Goal: Navigation & Orientation: Go to known website

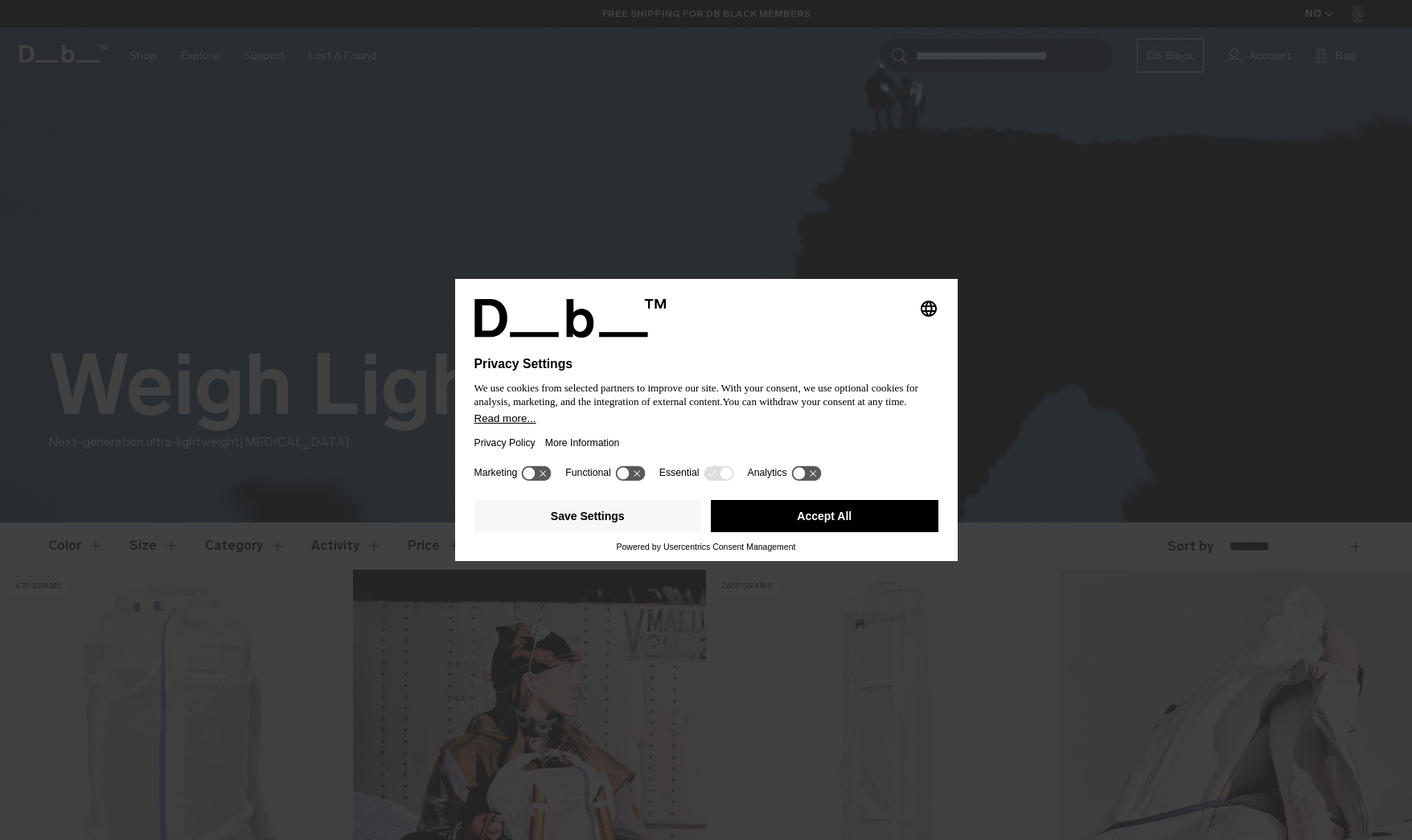
click at [867, 531] on button "Accept All" at bounding box center [824, 516] width 228 height 32
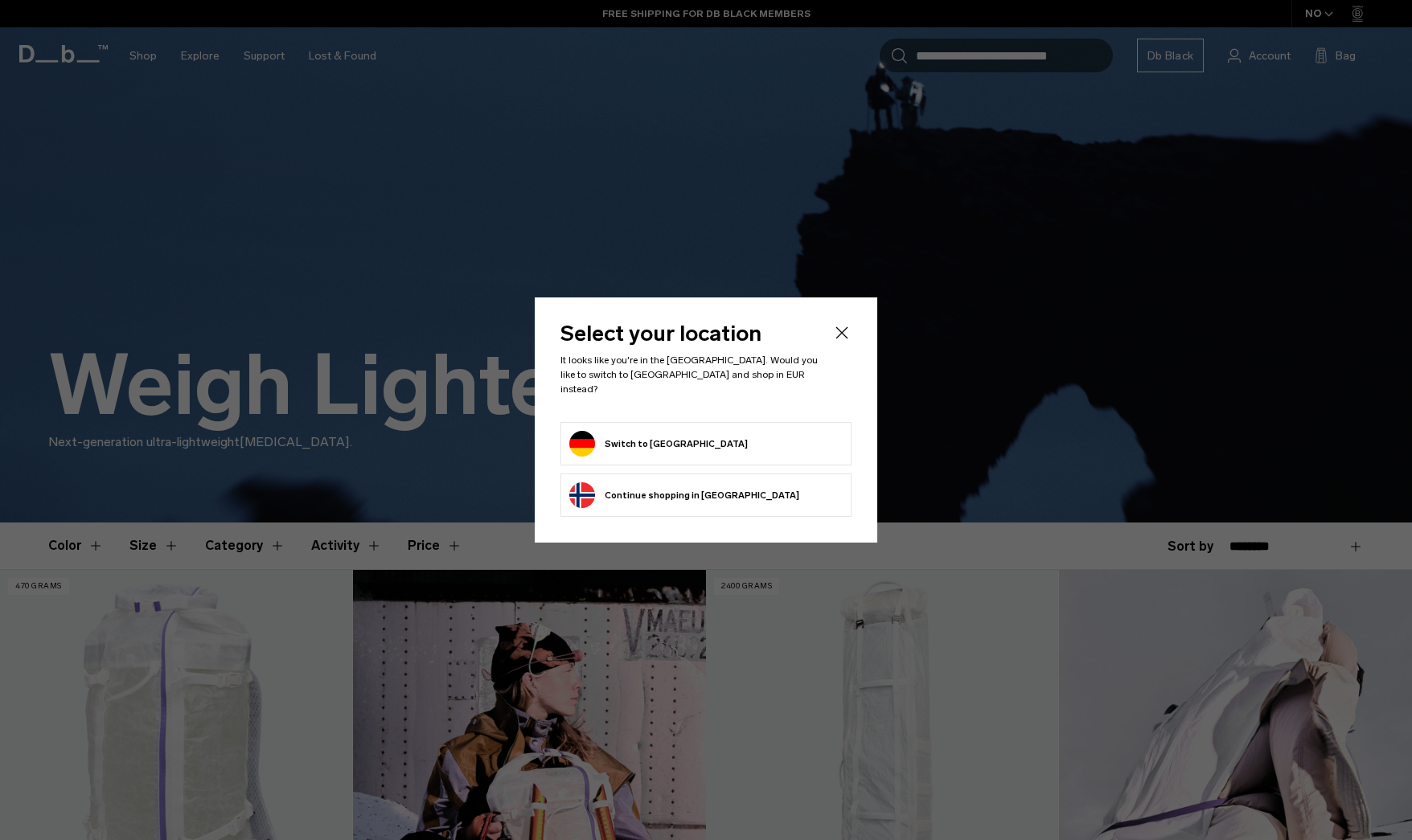
click at [764, 437] on form "Switch to [GEOGRAPHIC_DATA]" at bounding box center [706, 444] width 273 height 26
click at [668, 436] on button "Switch to [GEOGRAPHIC_DATA]" at bounding box center [659, 444] width 179 height 26
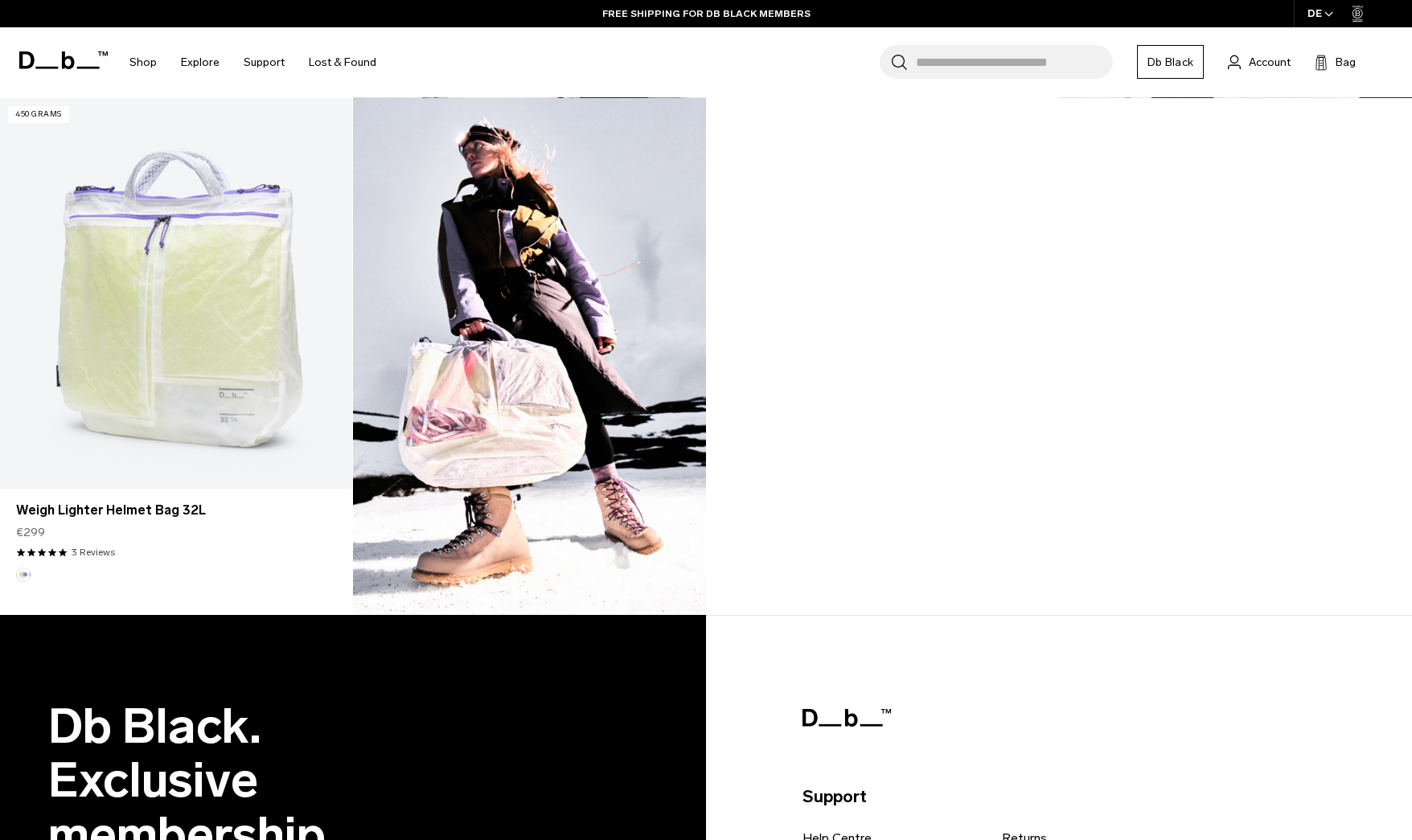
scroll to position [1559, 0]
